Goal: Task Accomplishment & Management: Complete application form

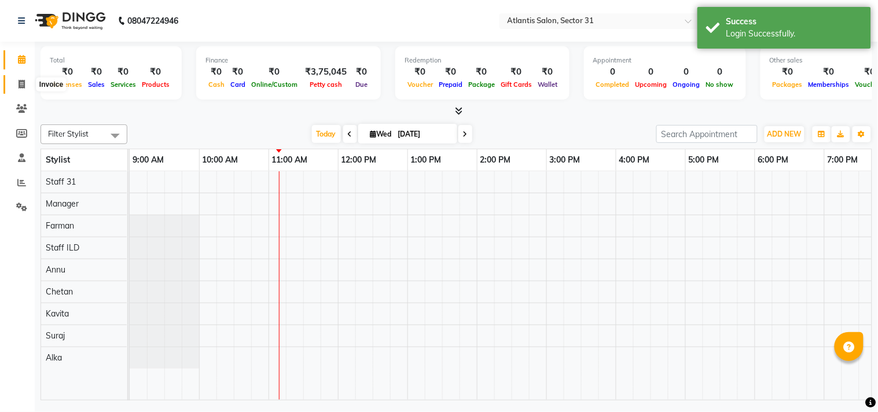
click at [19, 88] on icon at bounding box center [22, 84] width 6 height 9
select select "service"
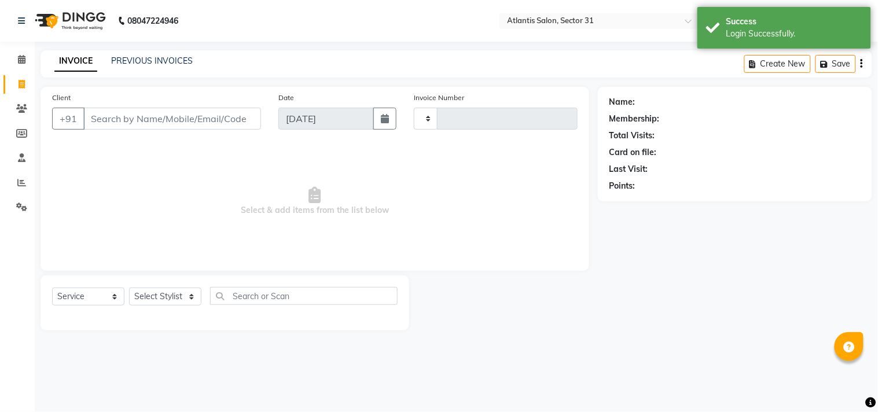
type input "2310"
select select "4391"
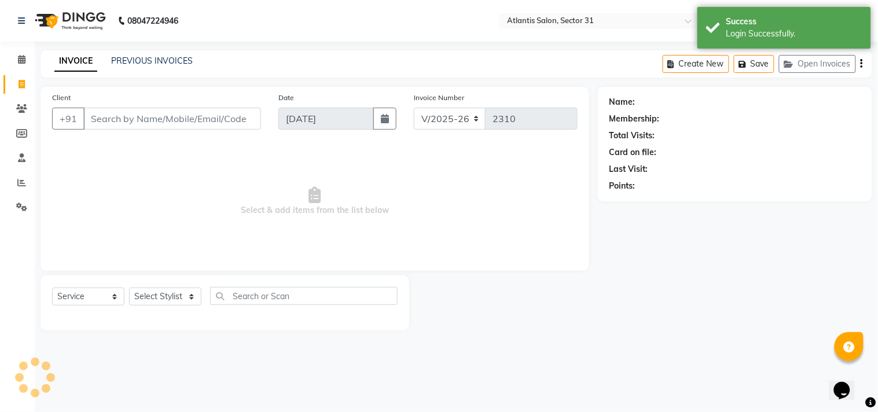
click at [136, 113] on input "Client" at bounding box center [172, 119] width 178 height 22
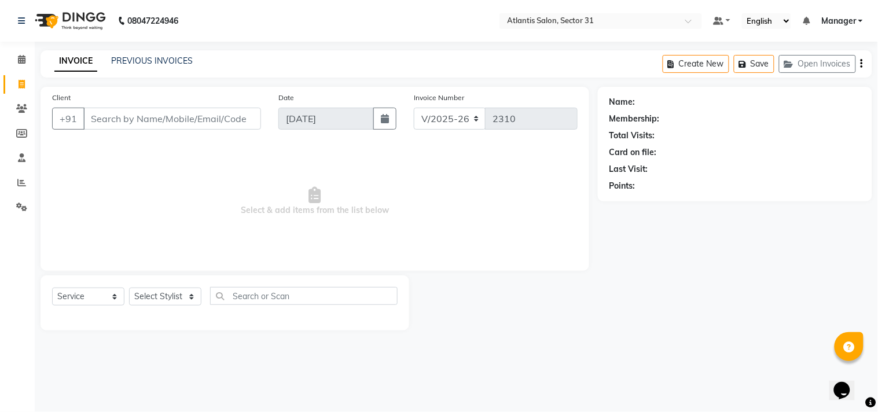
click at [157, 126] on input "Client" at bounding box center [172, 119] width 178 height 22
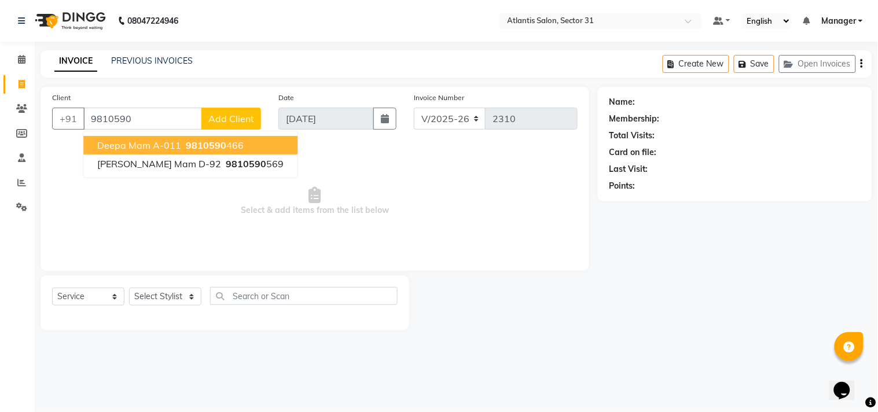
click at [154, 146] on span "Deepa Mam A-011" at bounding box center [139, 146] width 84 height 12
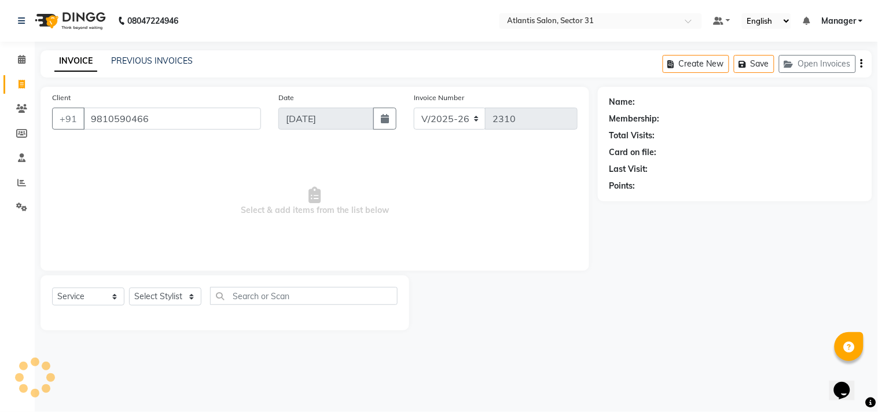
type input "9810590466"
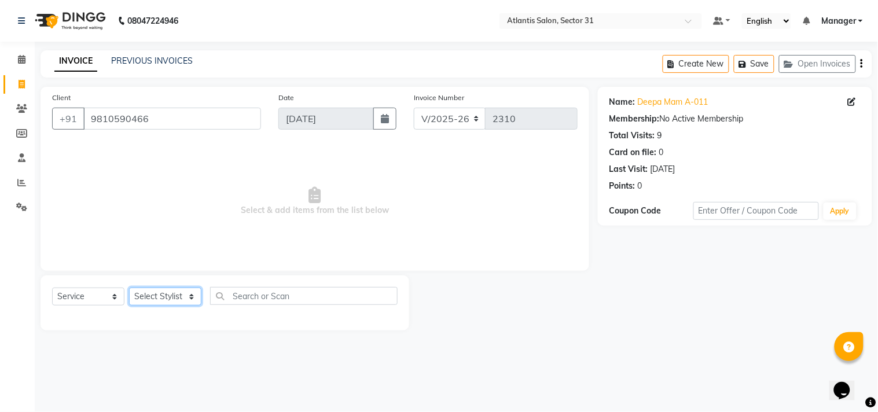
click at [167, 302] on select "Select Stylist [PERSON_NAME] [PERSON_NAME] Kavita Manager Staff 31 Staff ILD Su…" at bounding box center [165, 297] width 72 height 18
select select "62138"
click at [129, 288] on select "Select Stylist [PERSON_NAME] [PERSON_NAME] Kavita Manager Staff 31 Staff ILD Su…" at bounding box center [165, 297] width 72 height 18
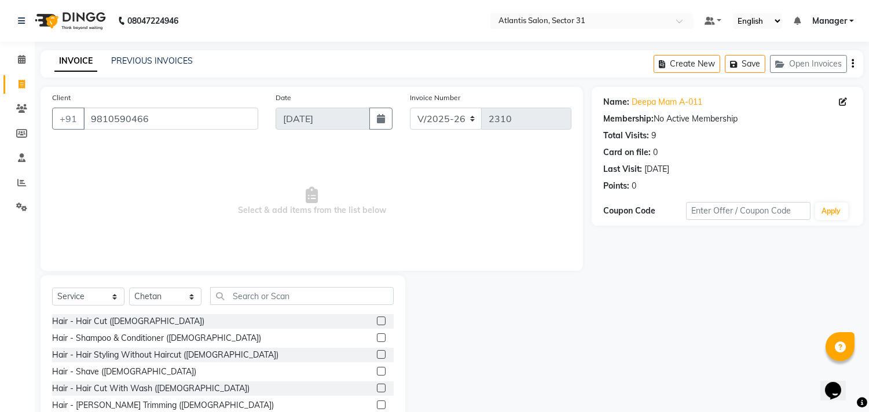
click at [79, 328] on div "Hair - Hair Cut ([DEMOGRAPHIC_DATA])" at bounding box center [223, 321] width 342 height 14
click at [87, 321] on div "Hair - Hair Cut ([DEMOGRAPHIC_DATA])" at bounding box center [128, 322] width 152 height 12
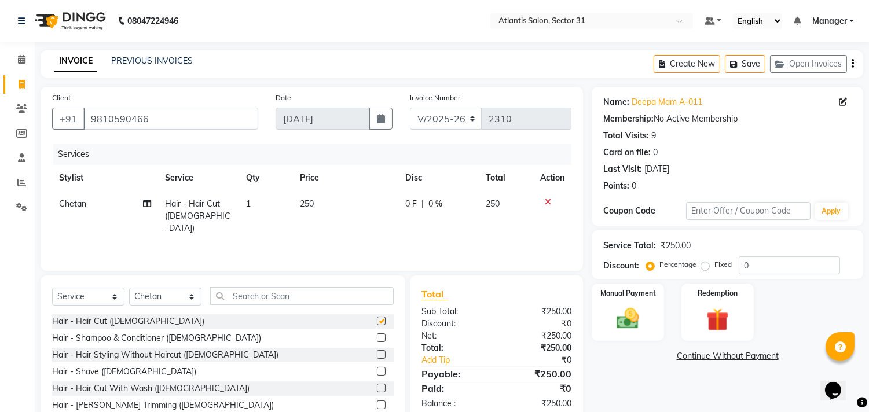
checkbox input "false"
click at [152, 291] on select "Select Stylist [PERSON_NAME] [PERSON_NAME] Kavita Manager Staff 31 Staff ILD Su…" at bounding box center [165, 297] width 72 height 18
select select "82225"
click at [129, 288] on select "Select Stylist [PERSON_NAME] [PERSON_NAME] Kavita Manager Staff 31 Staff ILD Su…" at bounding box center [165, 297] width 72 height 18
click at [285, 298] on input "text" at bounding box center [302, 296] width 184 height 18
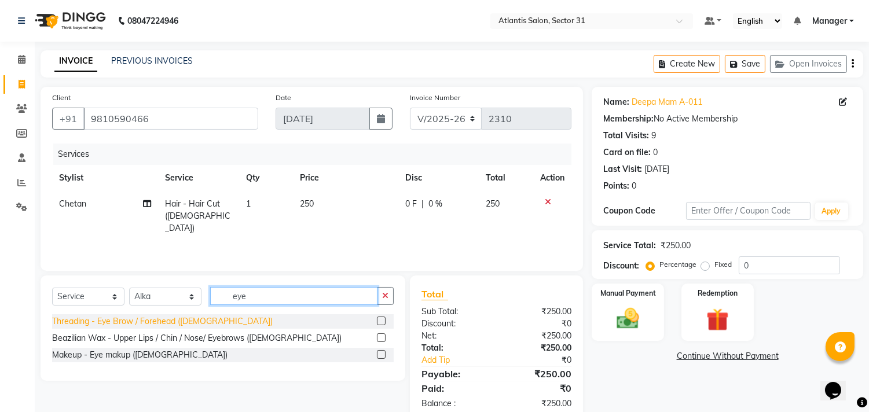
type input "eye"
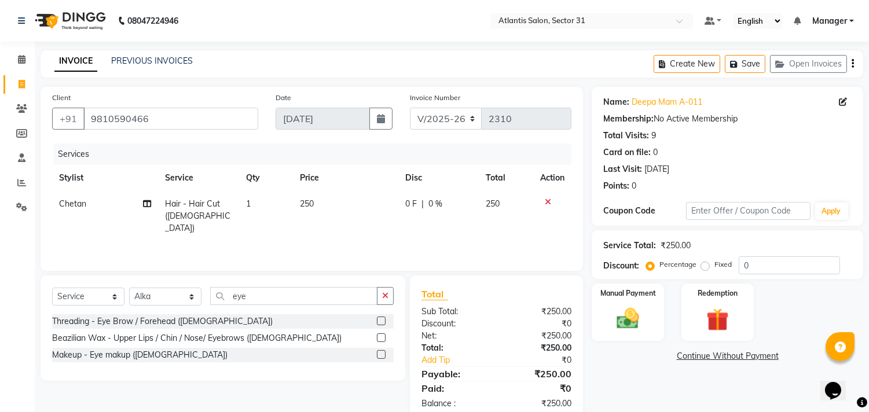
click at [159, 316] on div "Threading - Eye Brow / Forehead ([DEMOGRAPHIC_DATA])" at bounding box center [162, 322] width 221 height 12
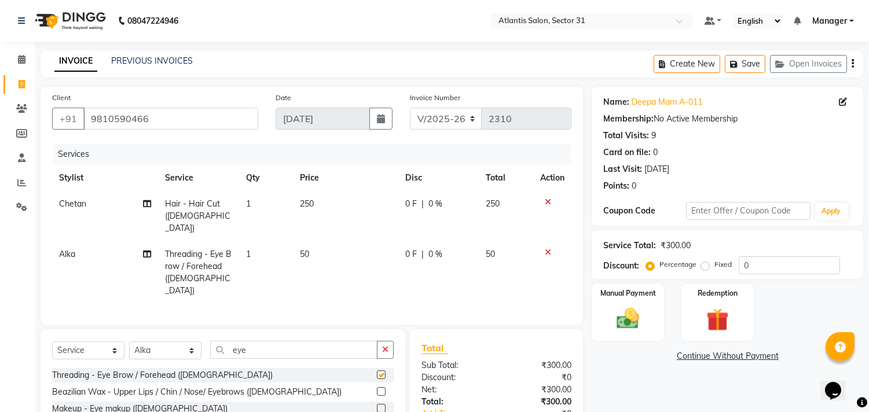
checkbox input "false"
click at [620, 316] on img at bounding box center [628, 319] width 38 height 27
click at [736, 353] on span "CASH" at bounding box center [740, 356] width 25 height 13
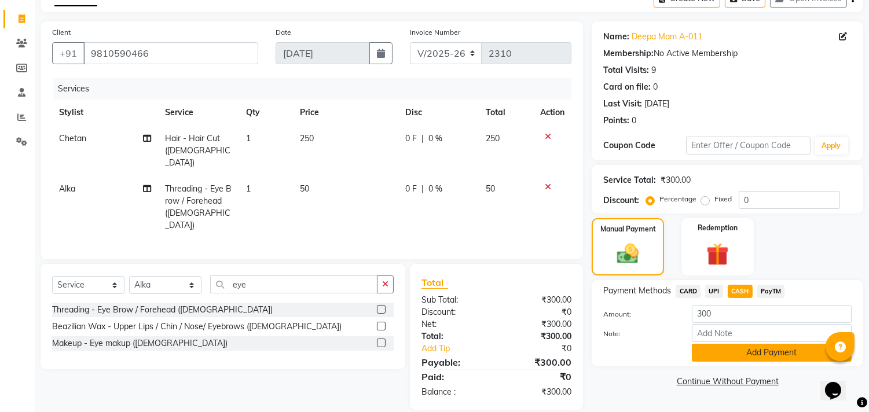
click at [732, 352] on button "Add Payment" at bounding box center [772, 353] width 160 height 18
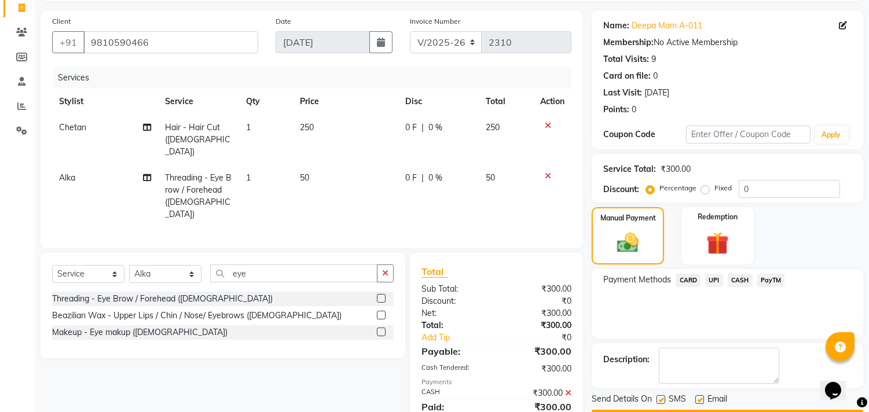
scroll to position [108, 0]
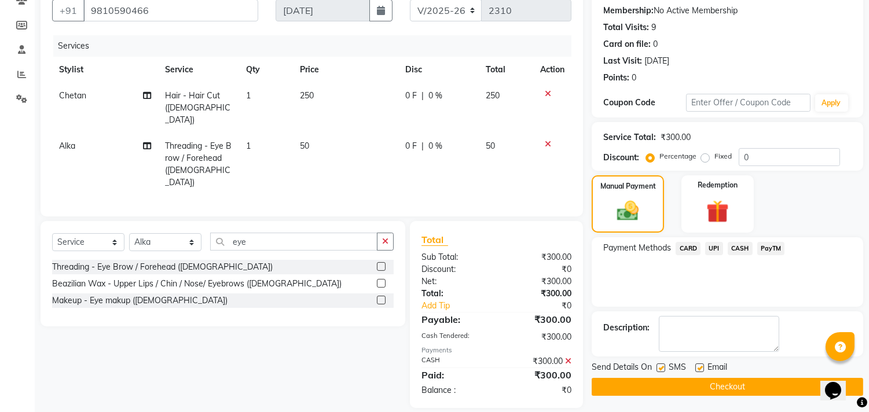
click at [659, 386] on button "Checkout" at bounding box center [728, 387] width 272 height 18
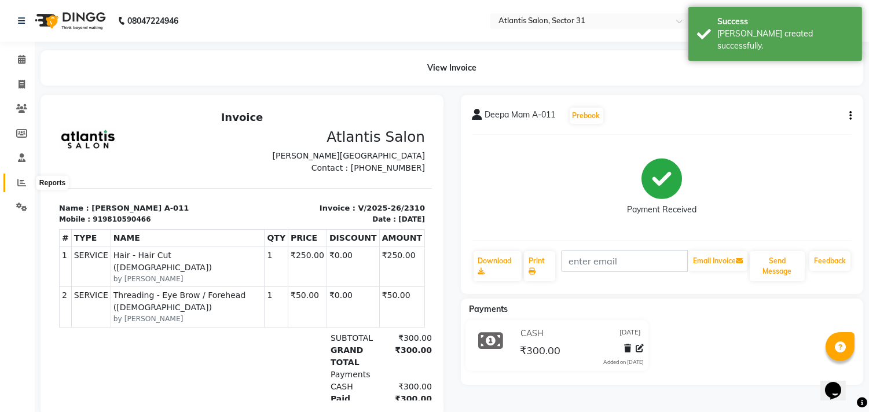
click at [17, 177] on span at bounding box center [22, 183] width 20 height 13
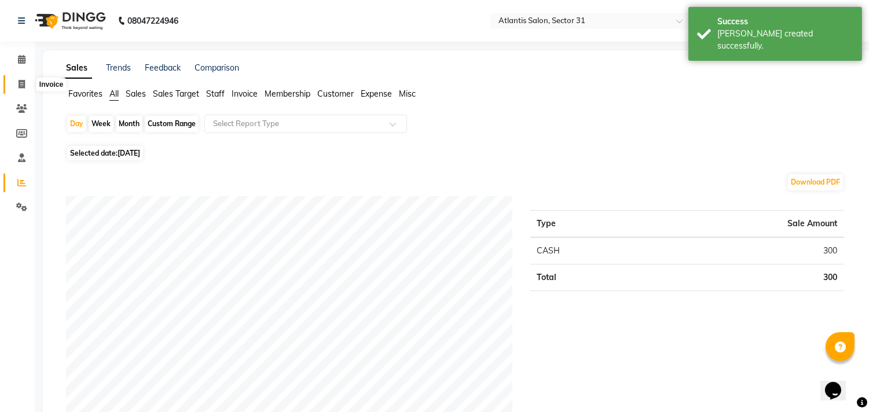
click at [19, 84] on icon at bounding box center [22, 84] width 6 height 9
select select "service"
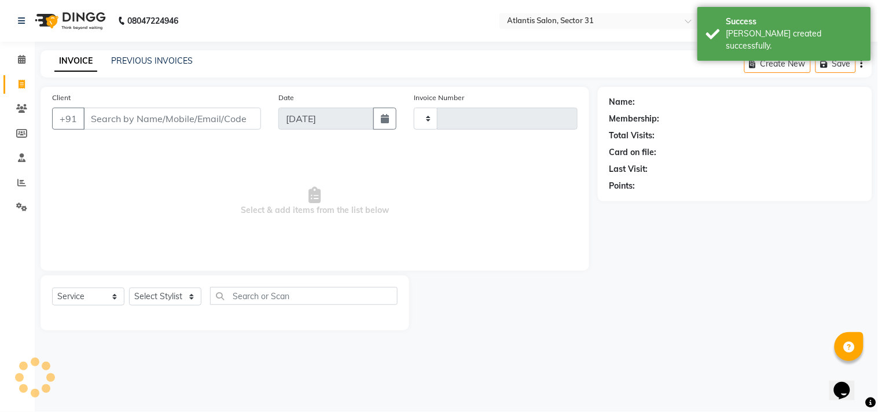
type input "2311"
select select "4391"
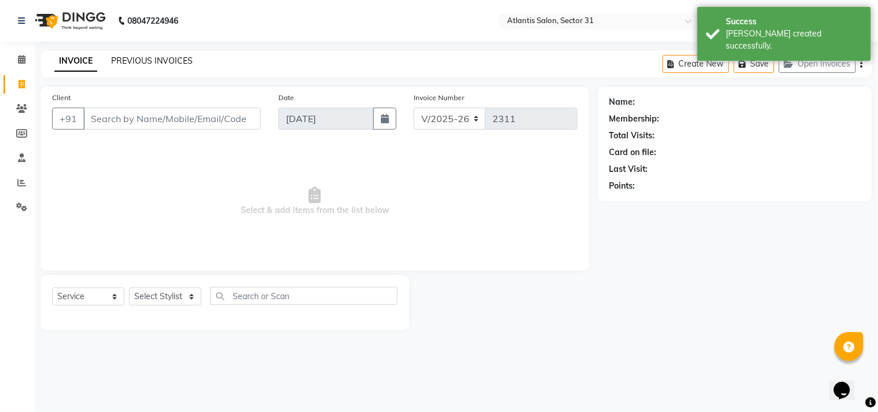
click at [146, 60] on link "PREVIOUS INVOICES" at bounding box center [152, 61] width 82 height 10
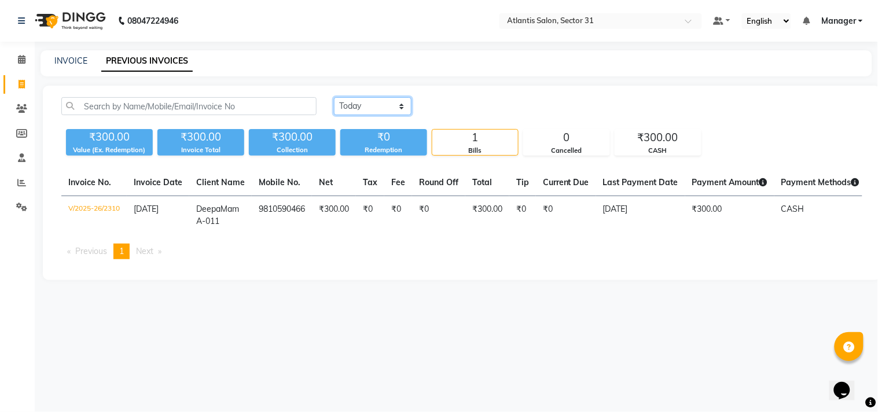
click at [366, 101] on select "[DATE] [DATE] Custom Range" at bounding box center [373, 106] width 78 height 18
click at [334, 97] on select "[DATE] [DATE] Custom Range" at bounding box center [373, 106] width 78 height 18
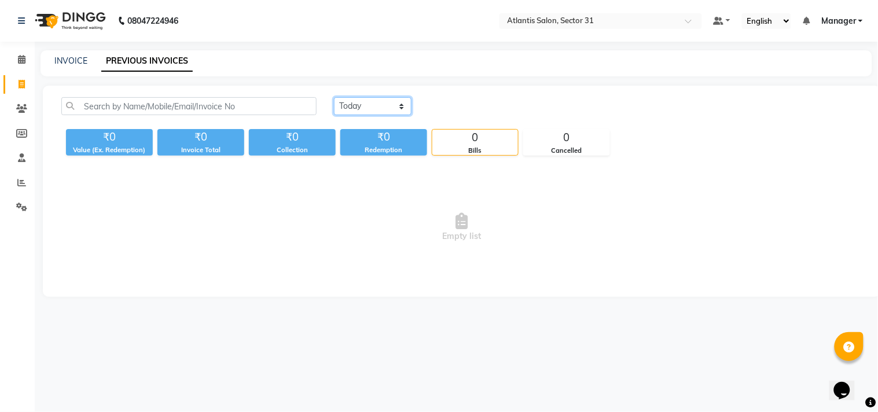
click at [380, 107] on select "[DATE] [DATE] Custom Range" at bounding box center [373, 106] width 78 height 18
select select "range"
click at [334, 97] on select "[DATE] [DATE] Custom Range" at bounding box center [373, 106] width 78 height 18
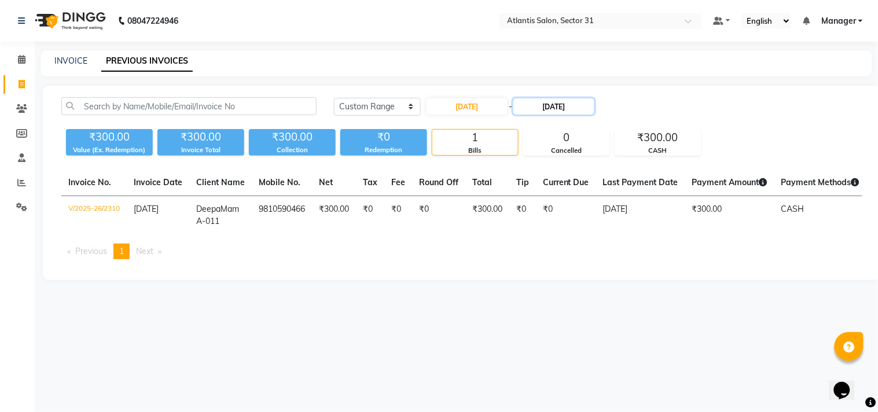
click at [545, 108] on input "[DATE]" at bounding box center [554, 106] width 81 height 16
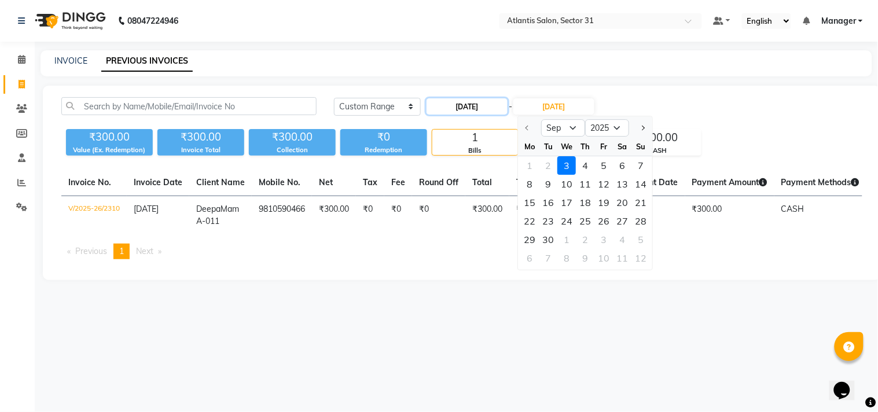
click at [481, 108] on input "[DATE]" at bounding box center [467, 106] width 81 height 16
select select "9"
select select "2025"
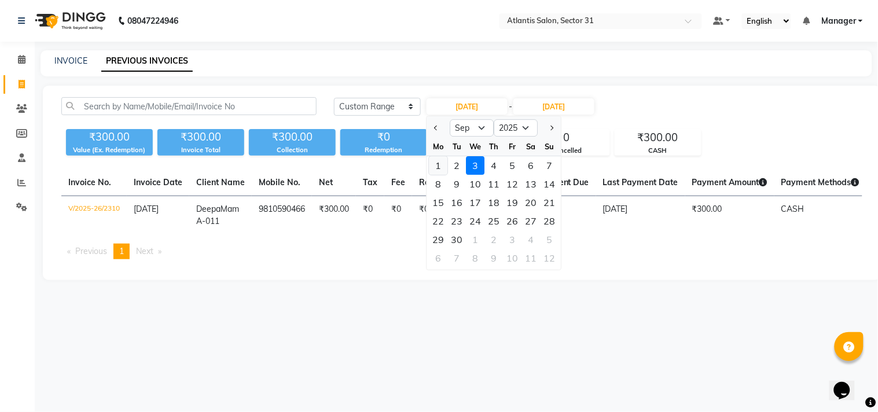
click at [444, 163] on div "1" at bounding box center [439, 165] width 19 height 19
type input "[DATE]"
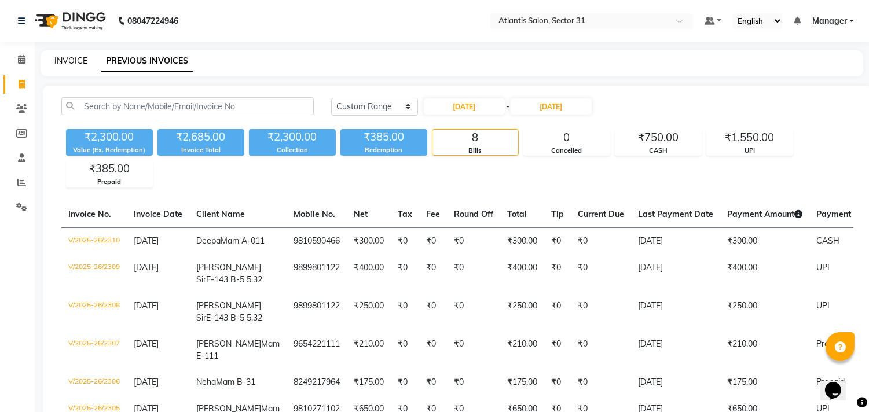
click at [54, 61] on div "INVOICE PREVIOUS INVOICES" at bounding box center [445, 61] width 809 height 12
click at [71, 61] on link "INVOICE" at bounding box center [70, 61] width 33 height 10
select select "service"
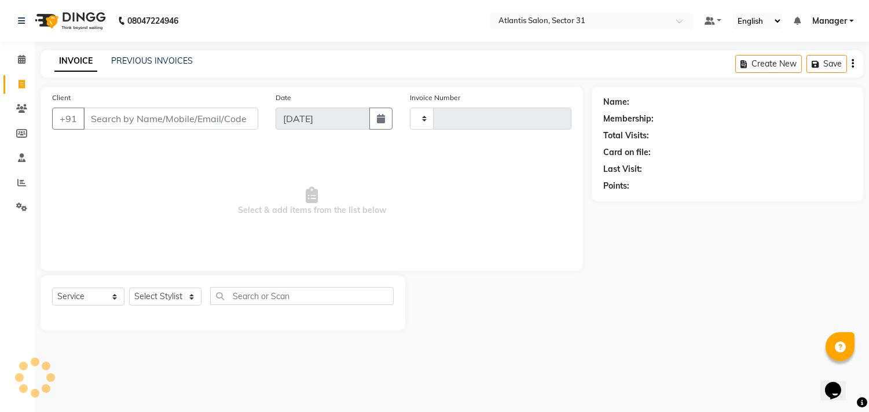
type input "2311"
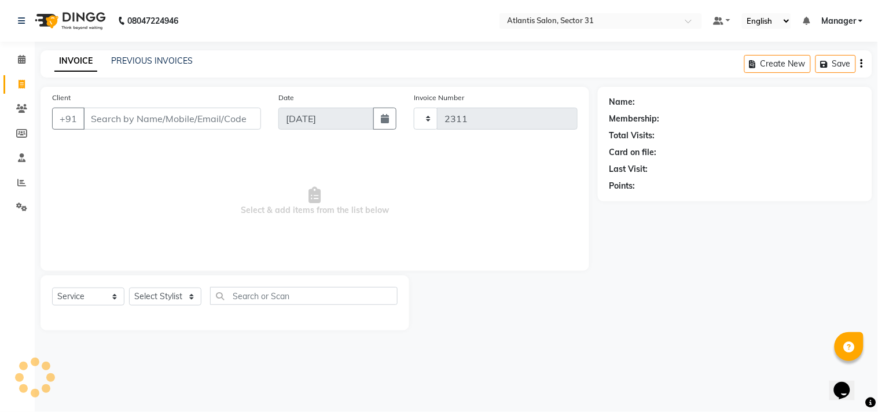
select select "4391"
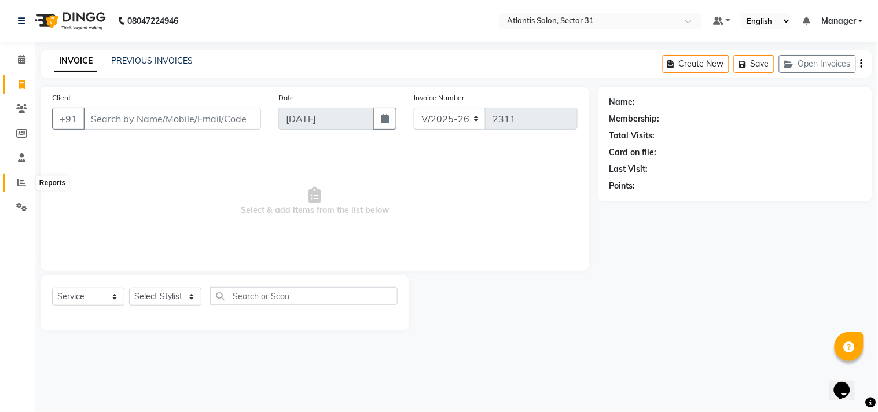
click at [19, 178] on icon at bounding box center [21, 182] width 9 height 9
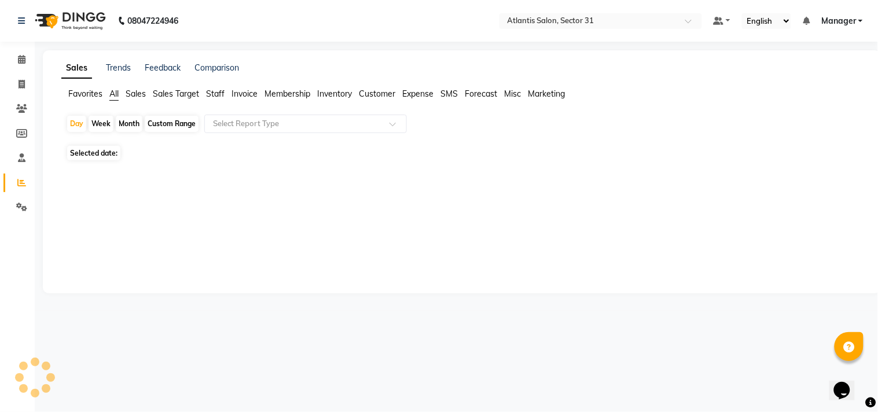
click at [20, 178] on icon at bounding box center [21, 182] width 9 height 9
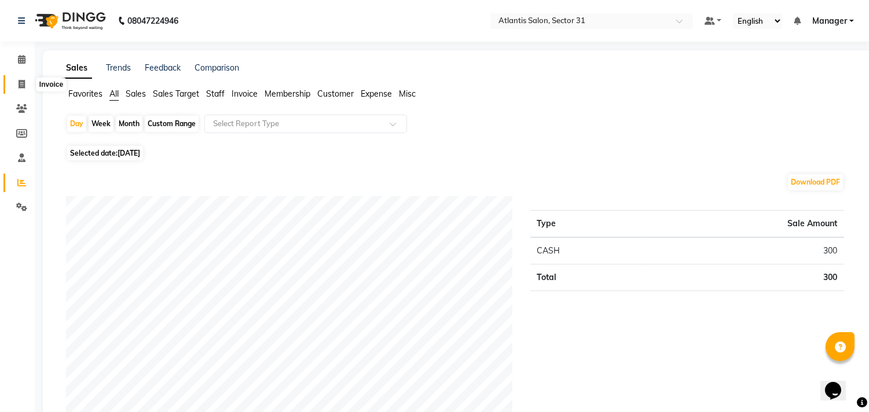
click at [20, 87] on icon at bounding box center [22, 84] width 6 height 9
select select "service"
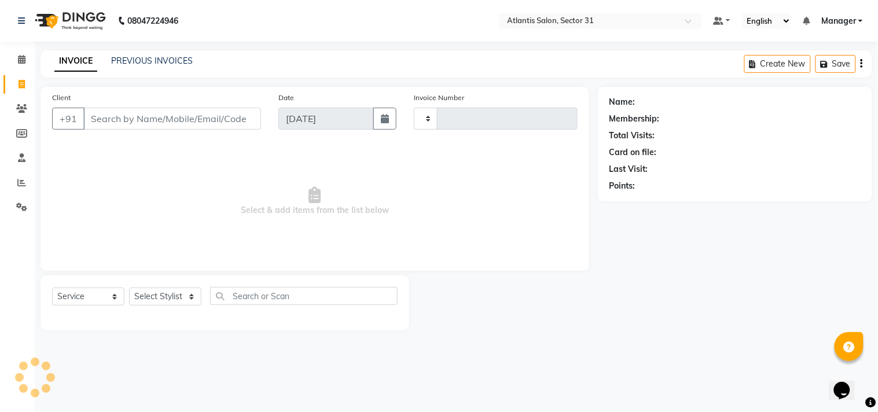
type input "2311"
select select "4391"
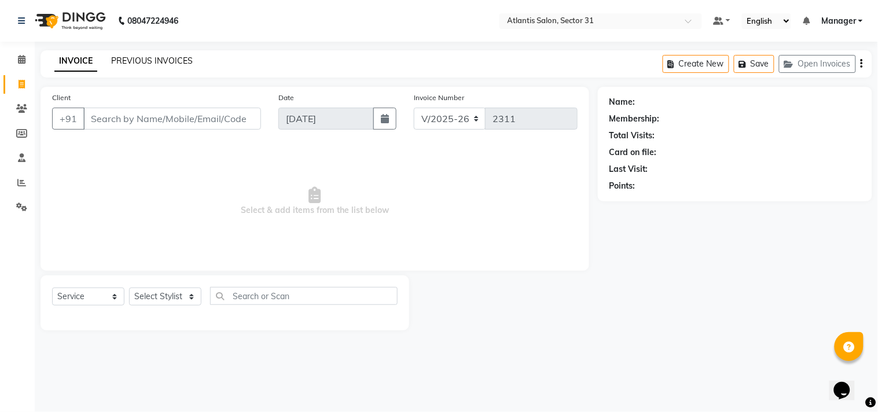
click at [162, 62] on link "PREVIOUS INVOICES" at bounding box center [152, 61] width 82 height 10
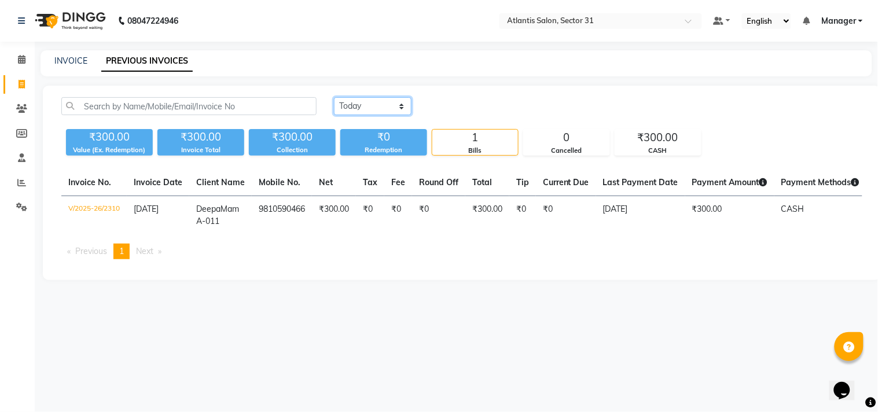
click at [388, 106] on select "[DATE] [DATE] Custom Range" at bounding box center [373, 106] width 78 height 18
select select "range"
click at [334, 97] on select "[DATE] [DATE] Custom Range" at bounding box center [373, 106] width 78 height 18
click at [462, 105] on input "[DATE]" at bounding box center [467, 106] width 81 height 16
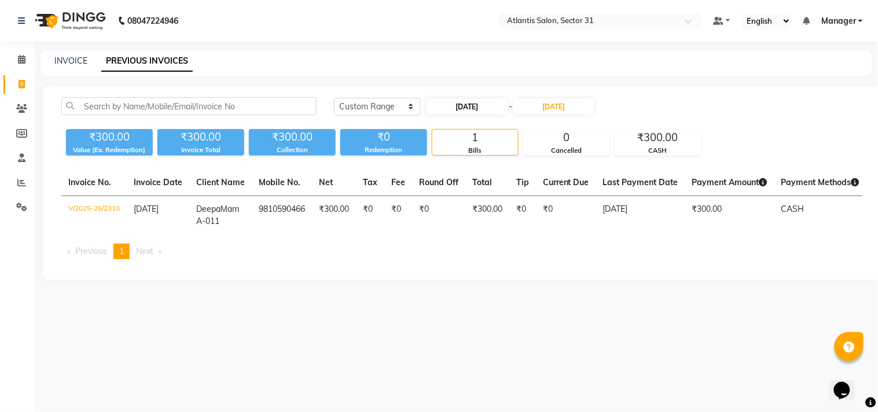
select select "9"
select select "2025"
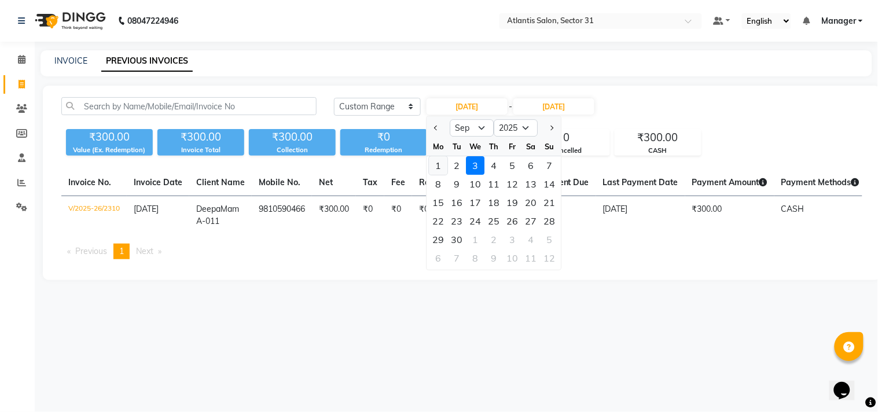
click at [438, 162] on div "1" at bounding box center [439, 165] width 19 height 19
type input "[DATE]"
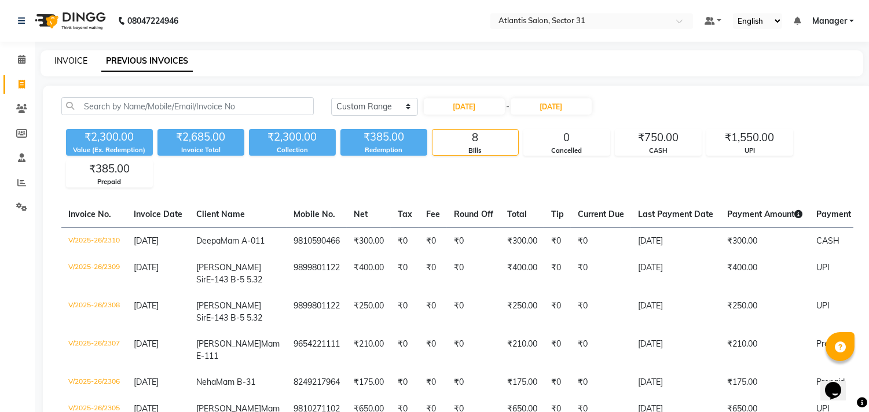
click at [68, 62] on link "INVOICE" at bounding box center [70, 61] width 33 height 10
select select "service"
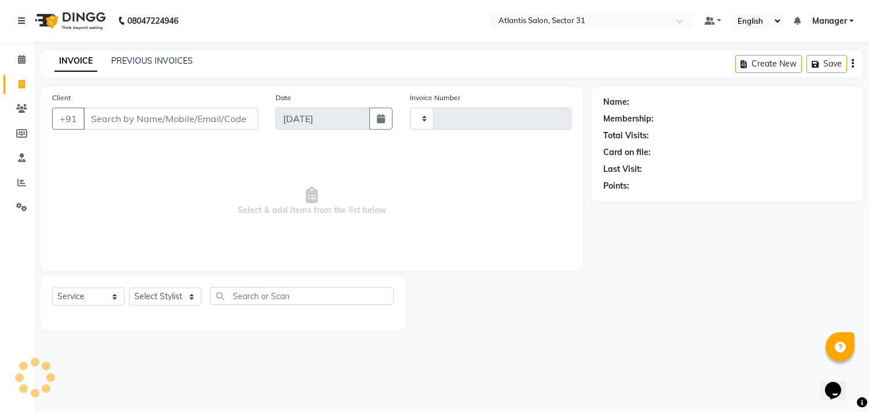
click at [68, 62] on link "INVOICE" at bounding box center [75, 61] width 43 height 21
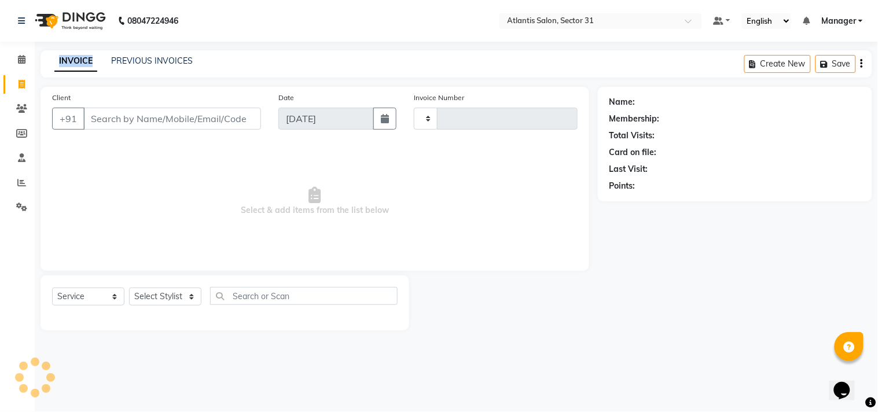
type input "2311"
select select "4391"
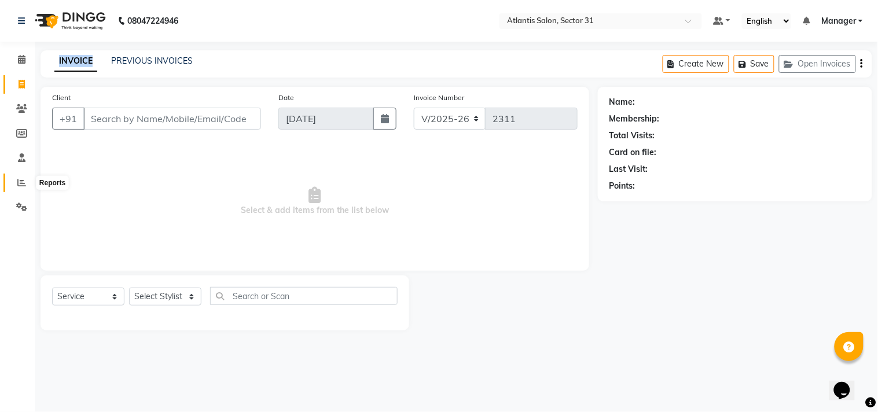
click at [25, 182] on span at bounding box center [22, 183] width 20 height 13
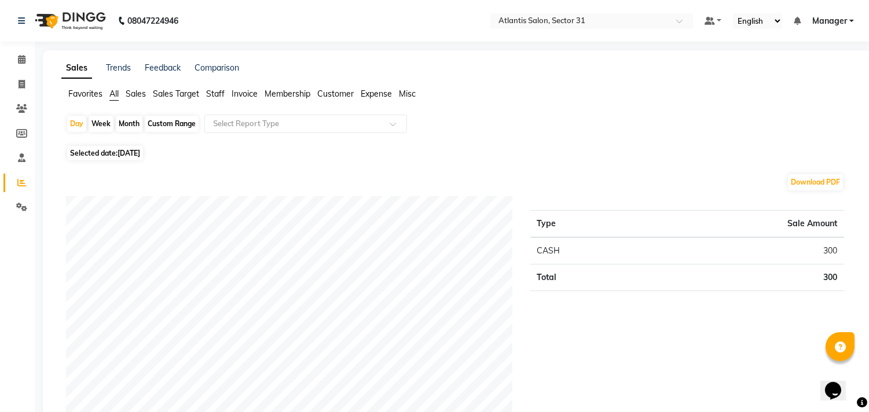
click at [124, 154] on span "[DATE]" at bounding box center [129, 153] width 23 height 9
select select "9"
select select "2025"
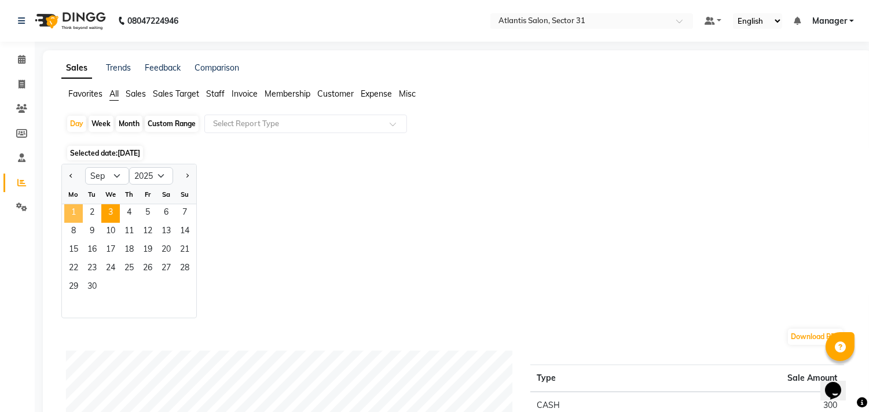
click at [65, 210] on span "1" at bounding box center [73, 213] width 19 height 19
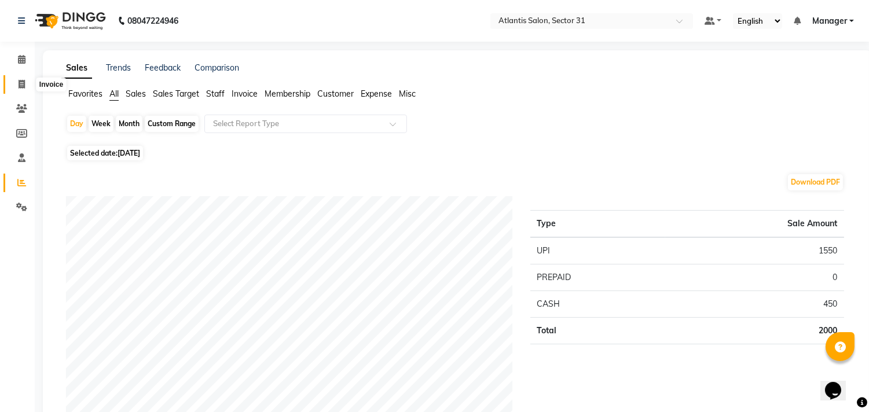
click at [20, 81] on icon at bounding box center [22, 84] width 6 height 9
select select "service"
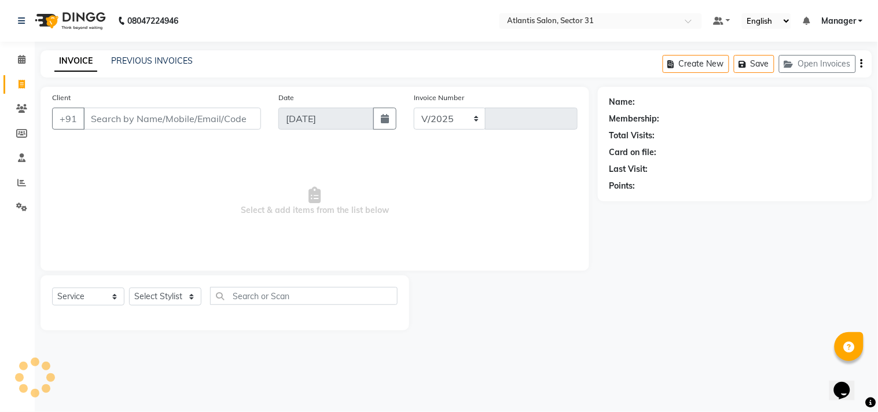
select select "4391"
type input "2311"
click at [144, 125] on input "Client" at bounding box center [172, 119] width 178 height 22
click at [142, 126] on input "Client" at bounding box center [172, 119] width 178 height 22
drag, startPoint x: 144, startPoint y: 126, endPoint x: 119, endPoint y: 126, distance: 24.3
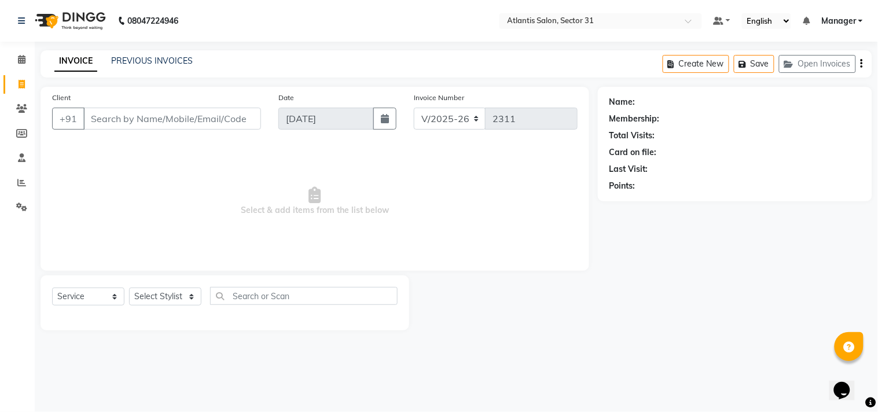
click at [119, 126] on input "Client" at bounding box center [172, 119] width 178 height 22
click at [178, 295] on select "Select Stylist [PERSON_NAME] [PERSON_NAME] Kavita Manager Staff 31 Staff ILD Su…" at bounding box center [165, 297] width 72 height 18
select select "33510"
click at [129, 288] on select "Select Stylist [PERSON_NAME] [PERSON_NAME] Kavita Manager Staff 31 Staff ILD Su…" at bounding box center [165, 297] width 72 height 18
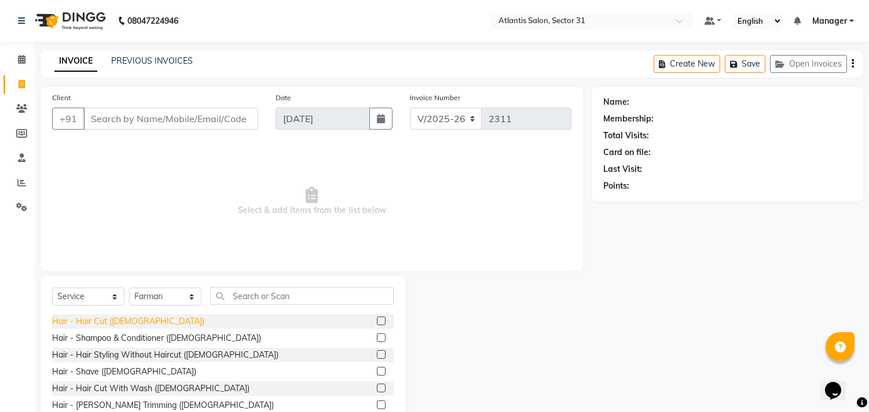
click at [104, 316] on div "Hair - Hair Cut ([DEMOGRAPHIC_DATA])" at bounding box center [128, 322] width 152 height 12
checkbox input "false"
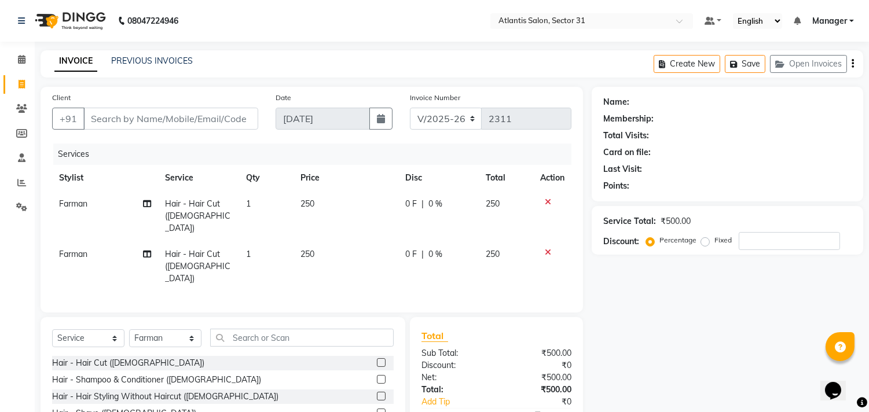
click at [551, 248] on div at bounding box center [552, 252] width 24 height 8
click at [541, 241] on td at bounding box center [552, 266] width 38 height 50
click at [545, 248] on icon at bounding box center [548, 252] width 6 height 8
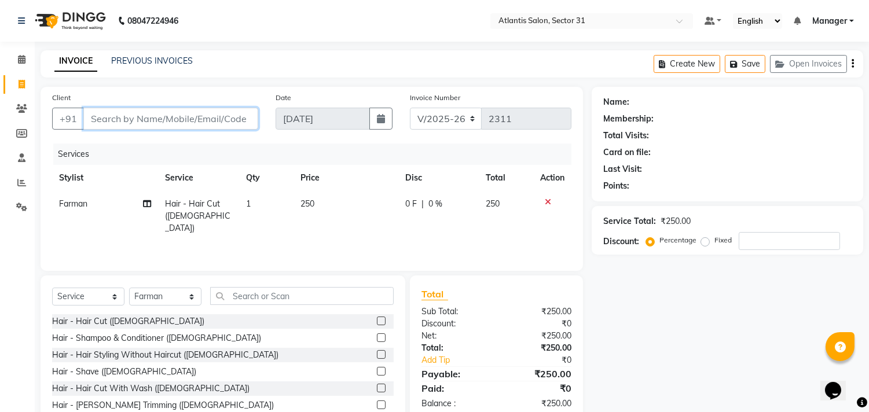
click at [170, 123] on input "Client" at bounding box center [170, 119] width 175 height 22
click at [215, 116] on input "Client" at bounding box center [170, 119] width 175 height 22
type input "9"
type input "0"
type input "9956637718"
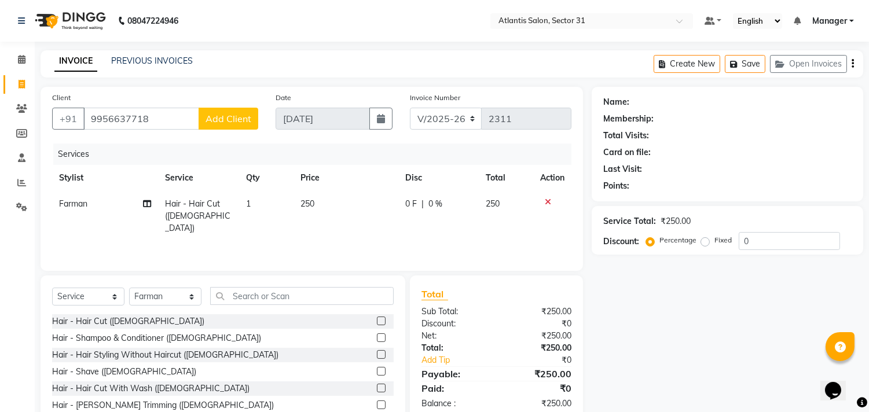
click at [215, 116] on span "Add Client" at bounding box center [229, 119] width 46 height 12
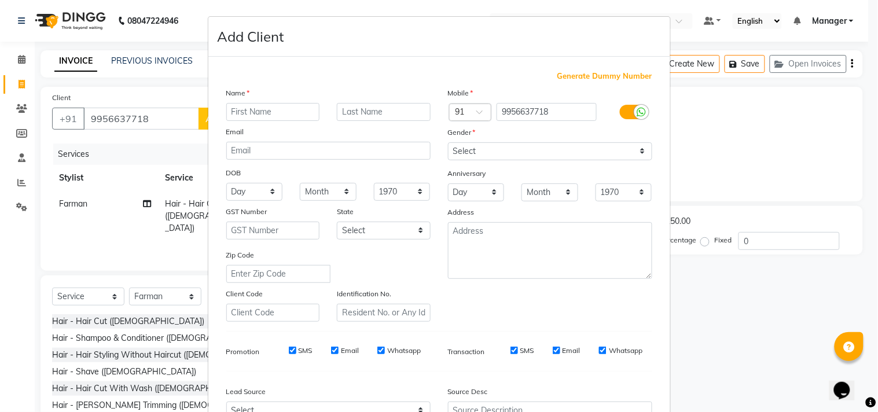
click at [257, 118] on input "text" at bounding box center [273, 112] width 94 height 18
type input "s"
type input "sir"
click at [539, 142] on select "Select [DEMOGRAPHIC_DATA] [DEMOGRAPHIC_DATA] Other Prefer Not To Say" at bounding box center [550, 151] width 204 height 18
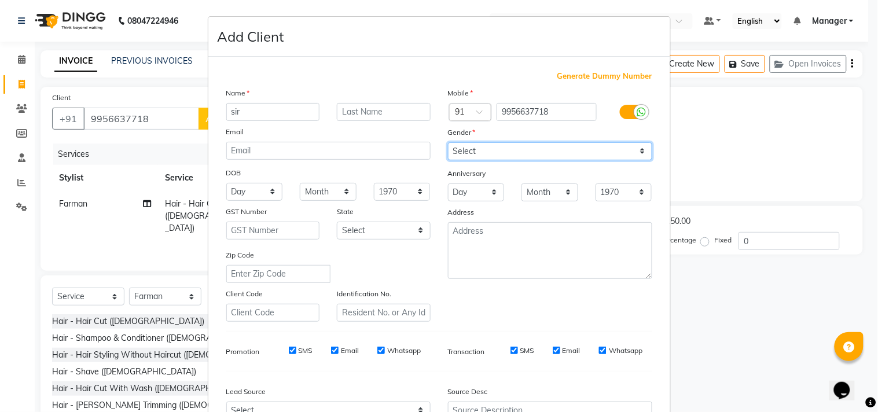
select select "[DEMOGRAPHIC_DATA]"
click at [448, 142] on select "Select [DEMOGRAPHIC_DATA] [DEMOGRAPHIC_DATA] Other Prefer Not To Say" at bounding box center [550, 151] width 204 height 18
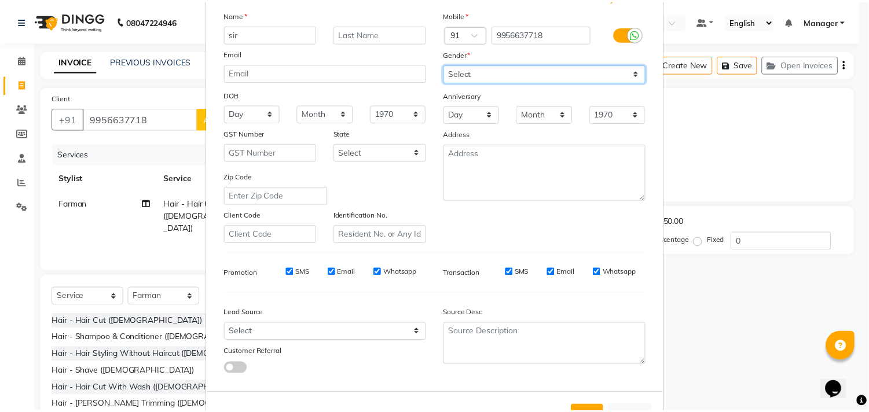
scroll to position [123, 0]
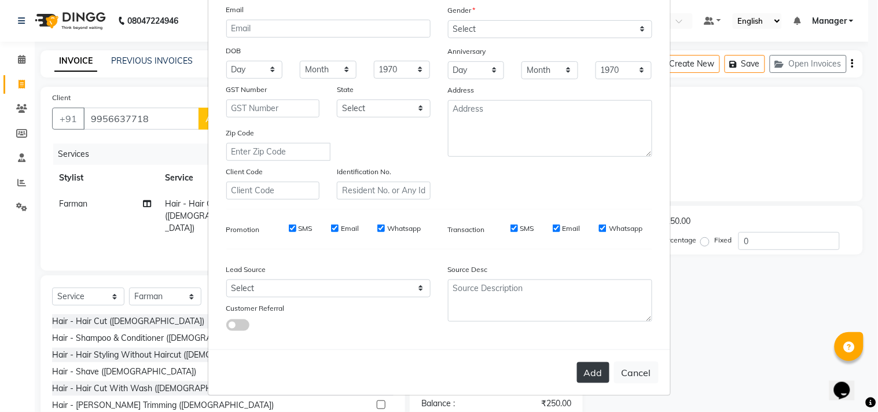
click at [588, 375] on button "Add" at bounding box center [593, 372] width 32 height 21
select select
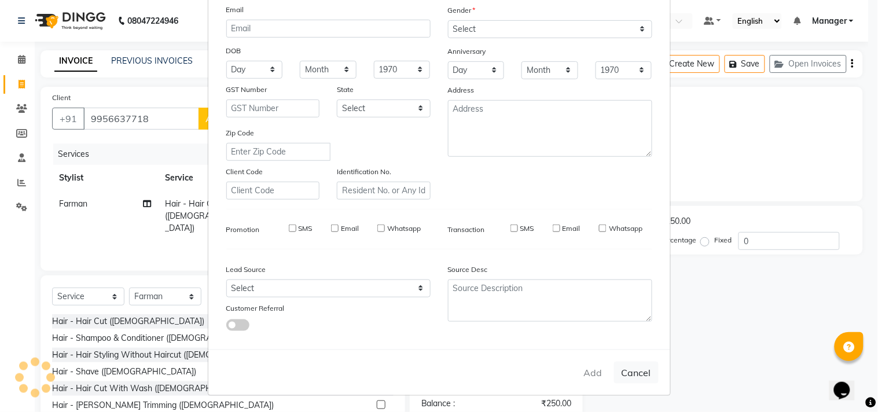
select select
checkbox input "false"
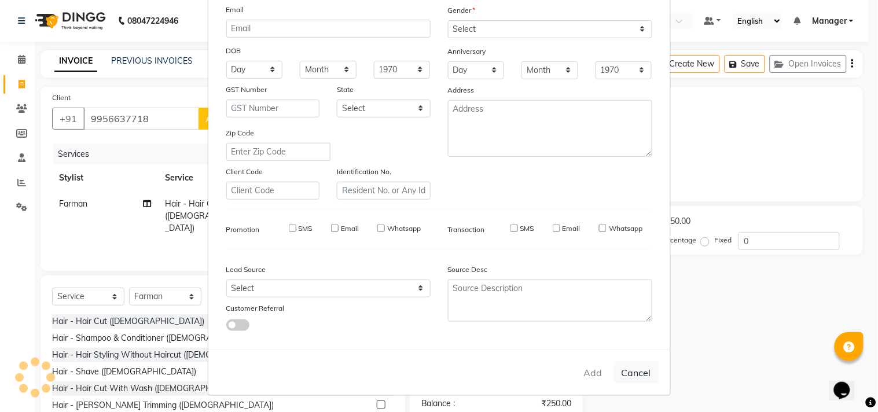
checkbox input "false"
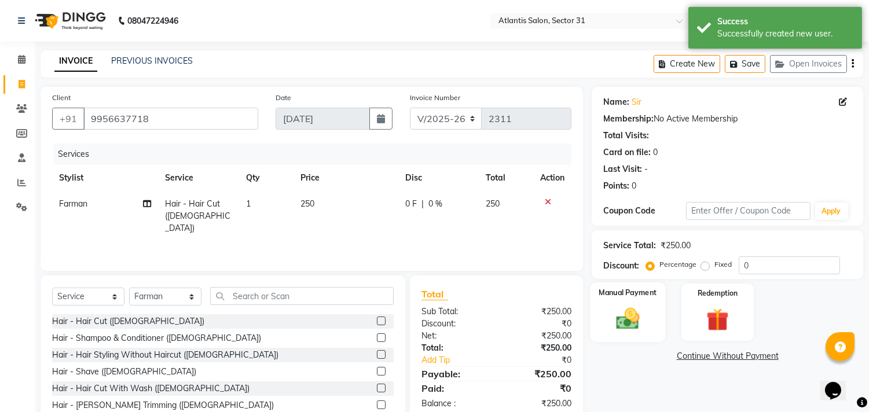
click at [636, 329] on img at bounding box center [628, 319] width 38 height 27
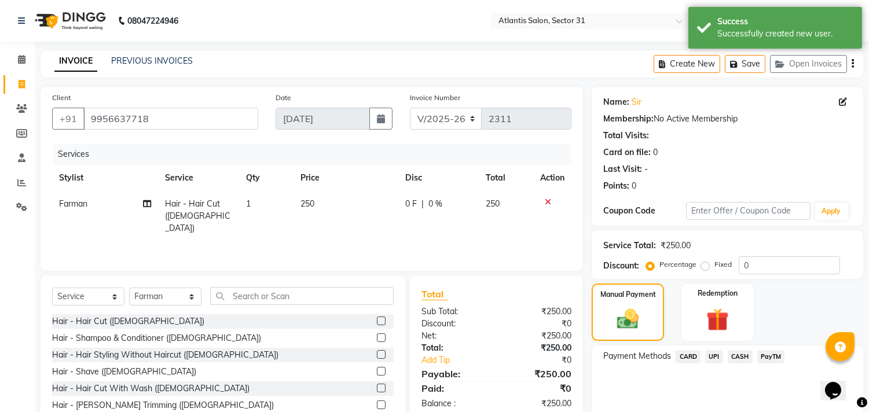
click at [714, 354] on span "UPI" at bounding box center [714, 356] width 18 height 13
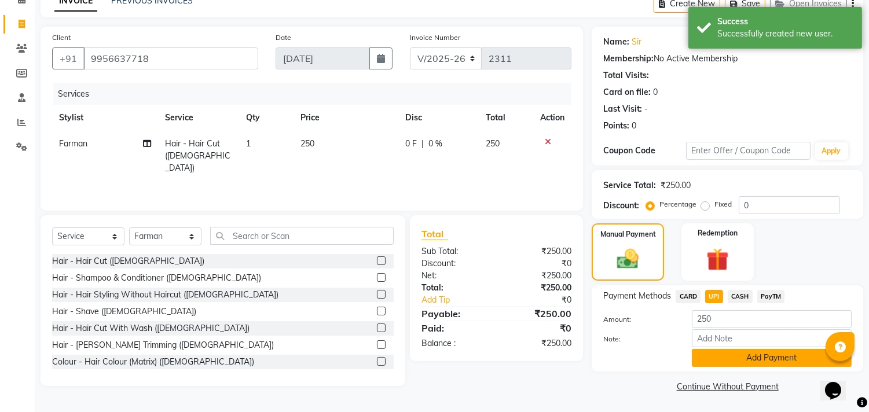
click at [716, 361] on button "Add Payment" at bounding box center [772, 358] width 160 height 18
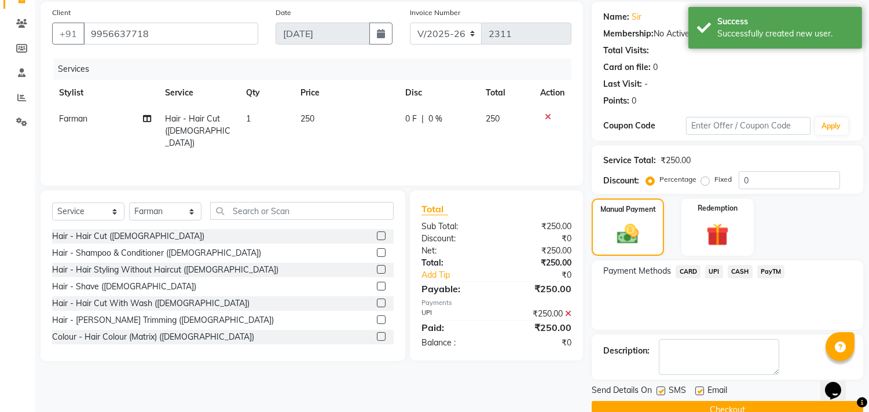
scroll to position [108, 0]
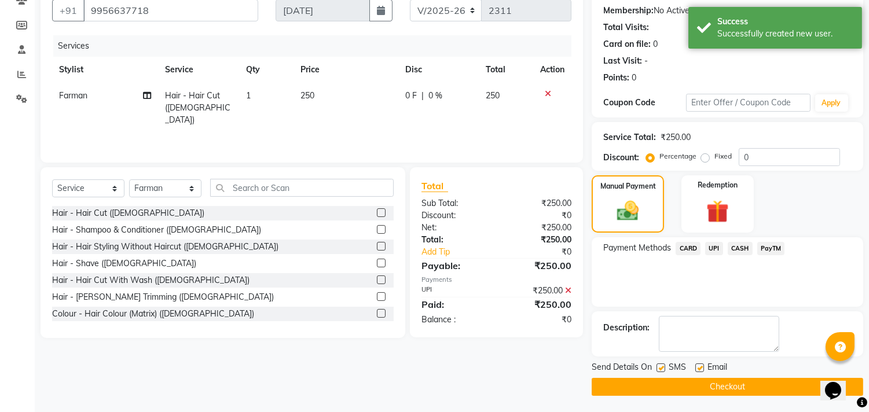
click at [701, 386] on button "Checkout" at bounding box center [728, 387] width 272 height 18
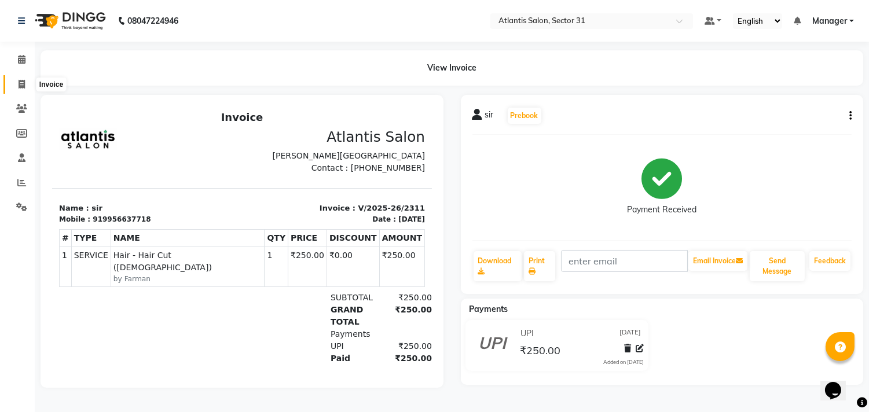
click at [16, 83] on span at bounding box center [22, 84] width 20 height 13
select select "service"
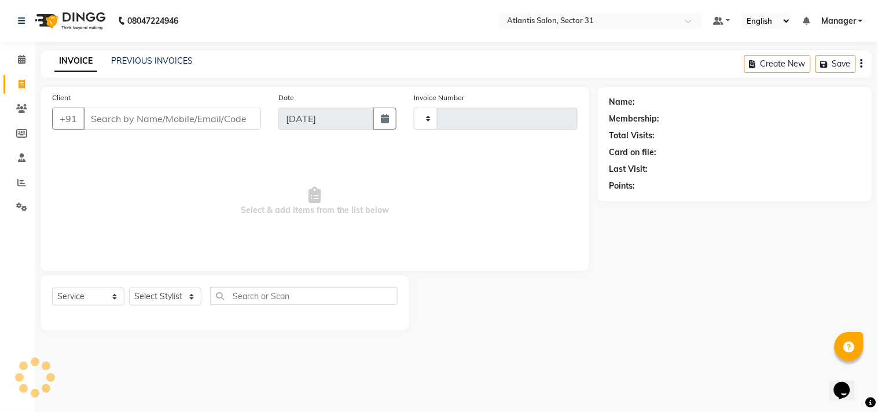
type input "2312"
select select "4391"
